Goal: Information Seeking & Learning: Learn about a topic

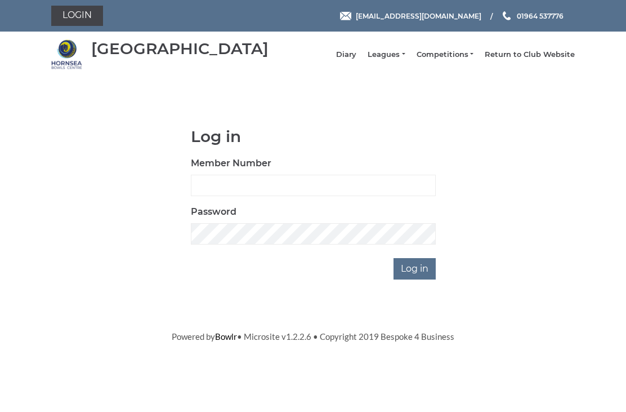
click at [405, 53] on li "Leagues Club leagues - Winter 2025-6 Club leagues - Summer 2025 Club leagues - …" at bounding box center [380, 54] width 48 height 21
click at [400, 60] on link "Leagues" at bounding box center [386, 55] width 37 height 10
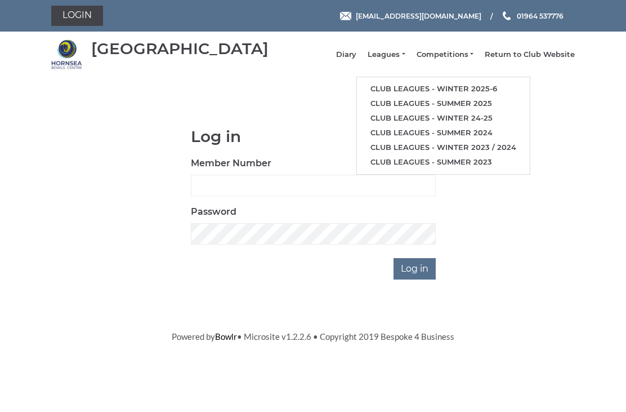
click at [427, 90] on link "Club leagues - Winter 2025-6" at bounding box center [443, 89] width 173 height 15
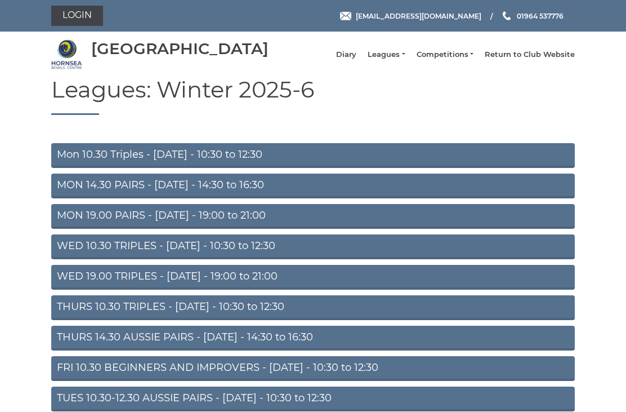
click at [206, 167] on link "Mon 10.30 Triples - [DATE] - 10:30 to 12:30" at bounding box center [313, 155] width 524 height 25
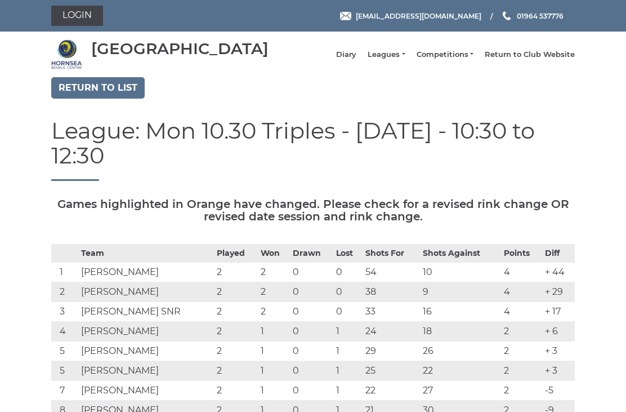
click at [98, 99] on link "Return to list" at bounding box center [97, 87] width 93 height 21
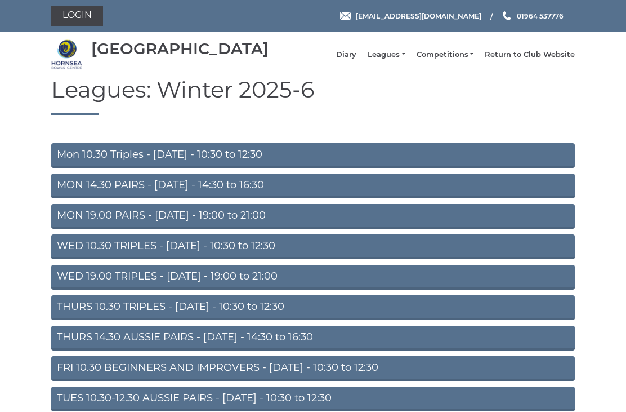
click at [207, 168] on link "Mon 10.30 Triples - Monday - 10:30 to 12:30" at bounding box center [313, 155] width 524 height 25
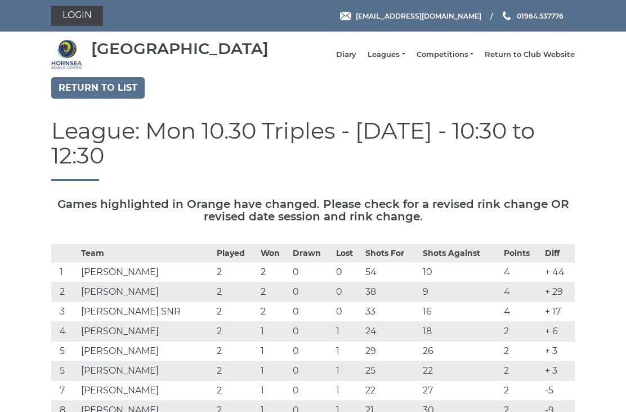
click at [108, 95] on link "Return to list" at bounding box center [97, 87] width 93 height 21
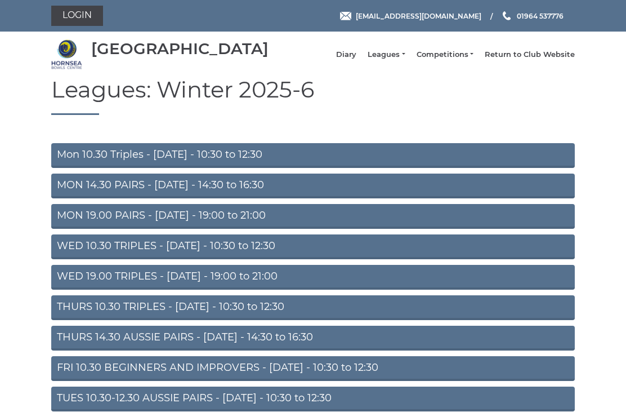
click at [175, 192] on link "MON 14.30 PAIRS - Monday - 14:30 to 16:30" at bounding box center [313, 185] width 524 height 25
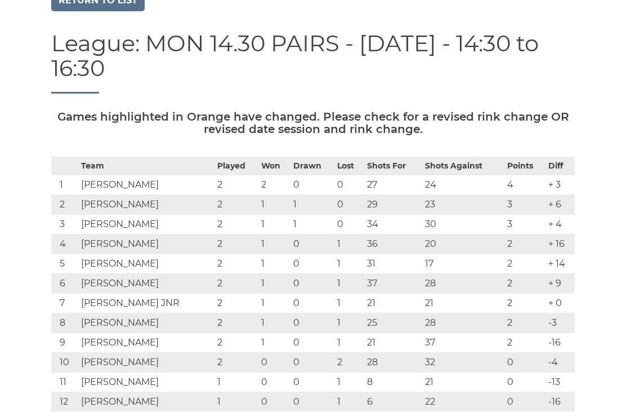
scroll to position [86, 0]
click at [115, 7] on link "Return to list" at bounding box center [97, 1] width 93 height 21
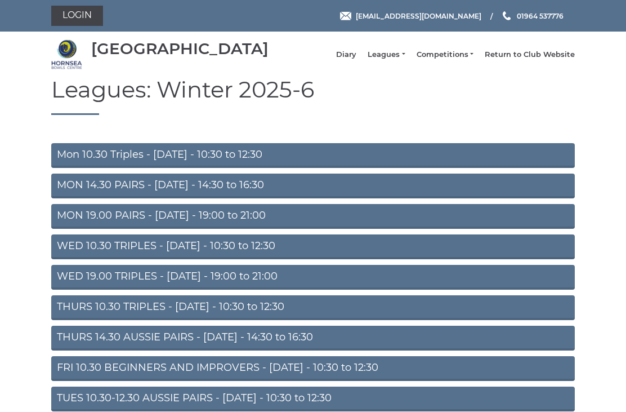
click at [182, 222] on link "MON 19.00 PAIRS - [DATE] - 19:00 to 21:00" at bounding box center [313, 216] width 524 height 25
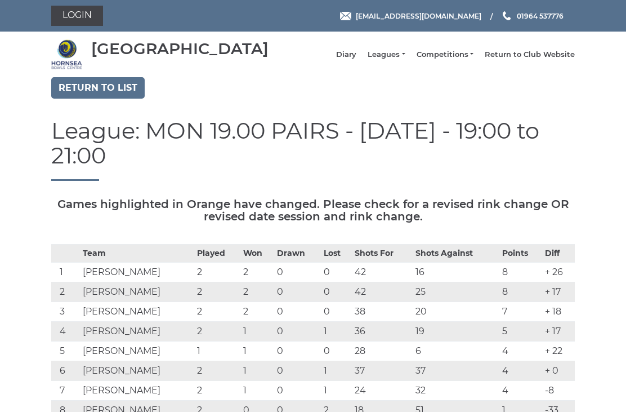
click at [95, 99] on link "Return to list" at bounding box center [97, 87] width 93 height 21
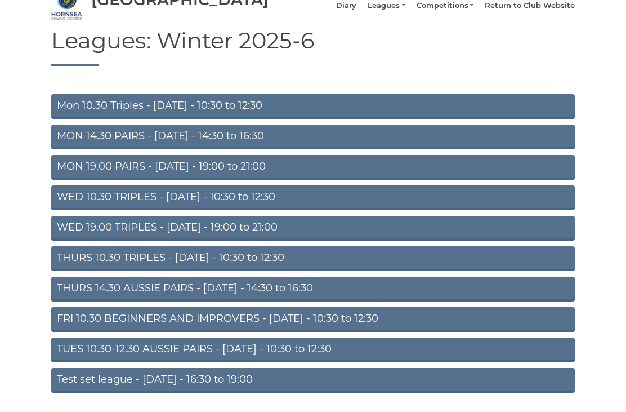
scroll to position [57, 0]
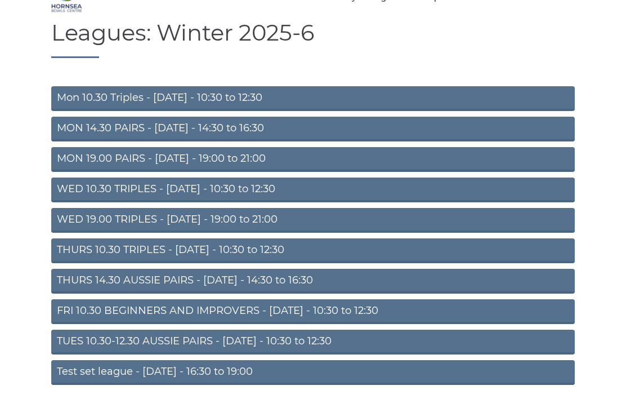
click at [243, 233] on link "WED 19.00 TRIPLES - [DATE] - 19:00 to 21:00" at bounding box center [313, 220] width 524 height 25
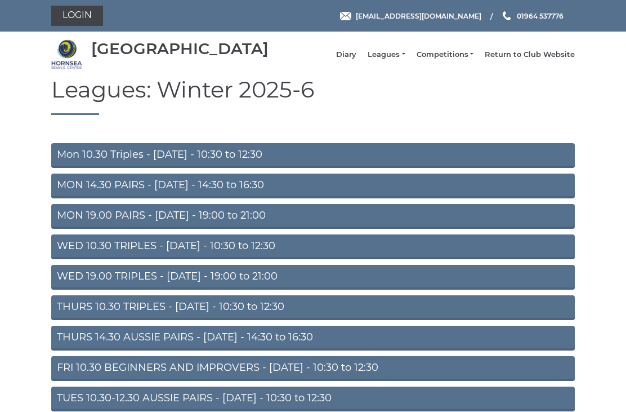
scroll to position [93, 0]
